Goal: Task Accomplishment & Management: Complete application form

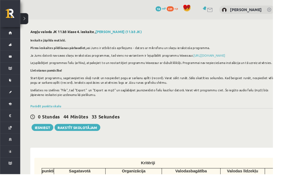
click at [11, 97] on link "[DEMOGRAPHIC_DATA]" at bounding box center [11, 99] width 22 height 12
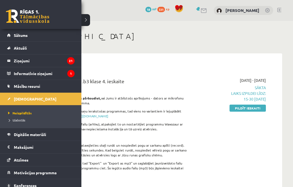
click at [250, 108] on link "Pildīt ieskaiti" at bounding box center [248, 108] width 36 height 7
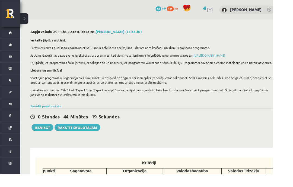
scroll to position [5, 0]
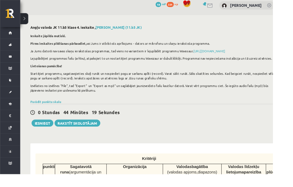
click at [26, 24] on button at bounding box center [26, 20] width 9 height 12
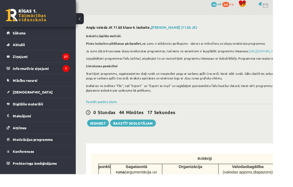
click at [86, 21] on button at bounding box center [85, 20] width 9 height 12
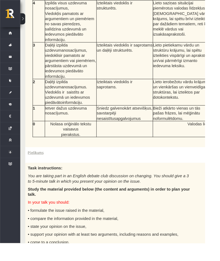
scroll to position [285, 0]
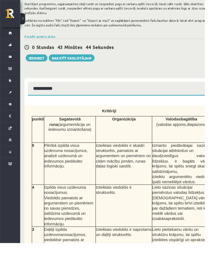
scroll to position [87, 1]
click at [26, 25] on button at bounding box center [24, 20] width 5 height 12
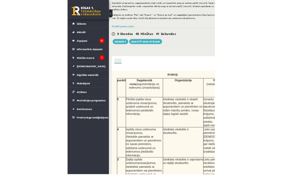
scroll to position [83, 0]
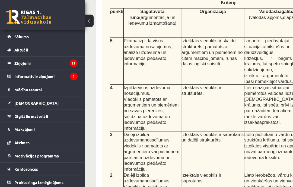
scroll to position [173, 0]
click at [89, 24] on button at bounding box center [85, 20] width 9 height 12
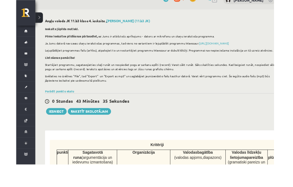
scroll to position [0, 0]
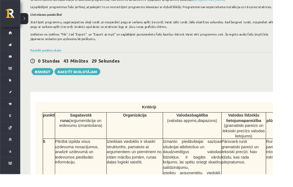
click at [49, 77] on button "Iesniegt" at bounding box center [45, 77] width 23 height 8
